Goal: Find specific page/section: Find specific page/section

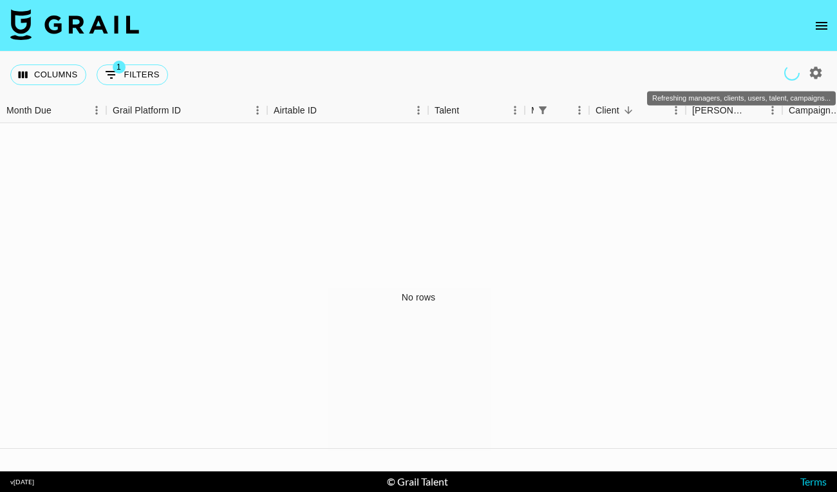
click at [796, 70] on icon "Refreshing managers, clients, users, talent, campaigns..." at bounding box center [792, 73] width 19 height 19
click at [729, 99] on div "Refreshing managers, clients, users, talent, campaigns..." at bounding box center [741, 98] width 189 height 14
click at [778, 130] on div "No rows" at bounding box center [418, 297] width 837 height 348
click at [818, 71] on icon "button" at bounding box center [816, 72] width 12 height 12
select select "[DATE]"
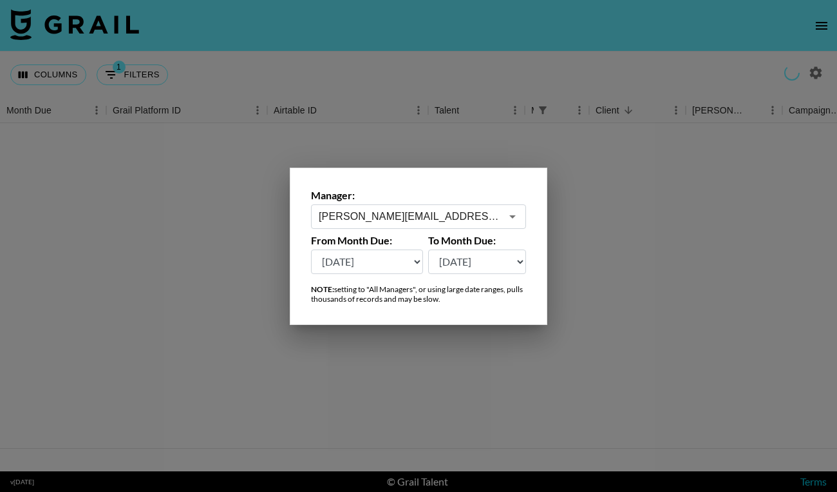
click at [663, 186] on div at bounding box center [418, 246] width 837 height 492
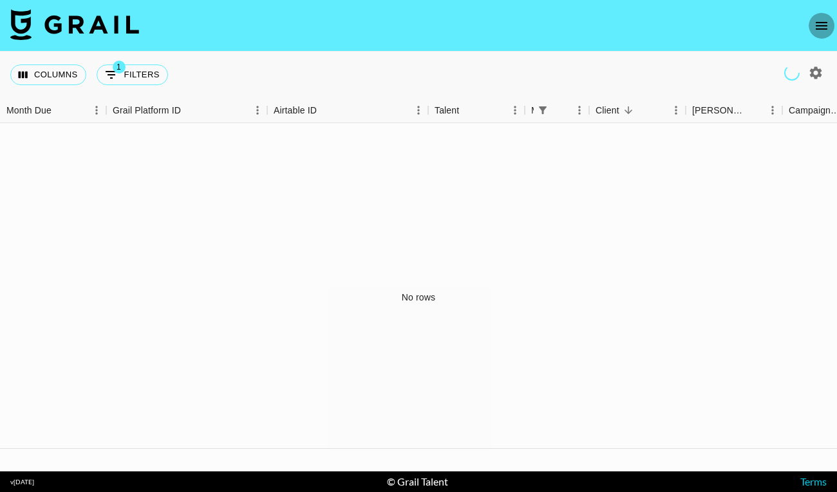
click at [823, 24] on icon "open drawer" at bounding box center [821, 25] width 15 height 15
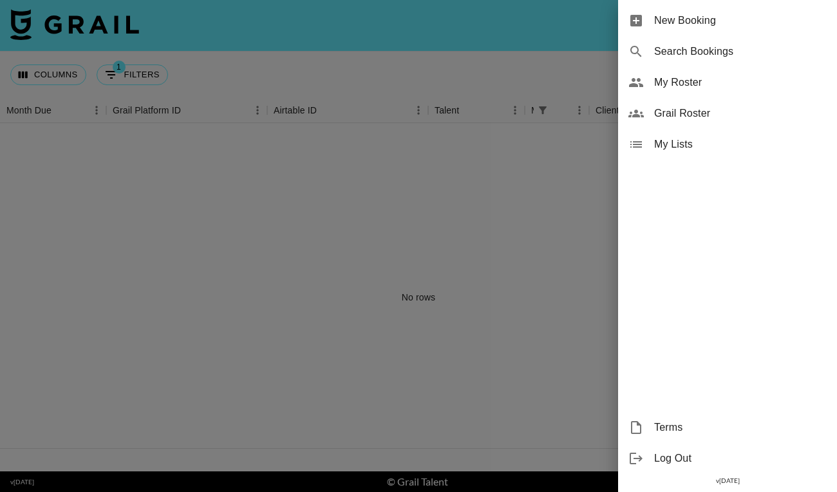
click at [660, 113] on span "Grail Roster" at bounding box center [741, 113] width 173 height 15
